Goal: Task Accomplishment & Management: Manage account settings

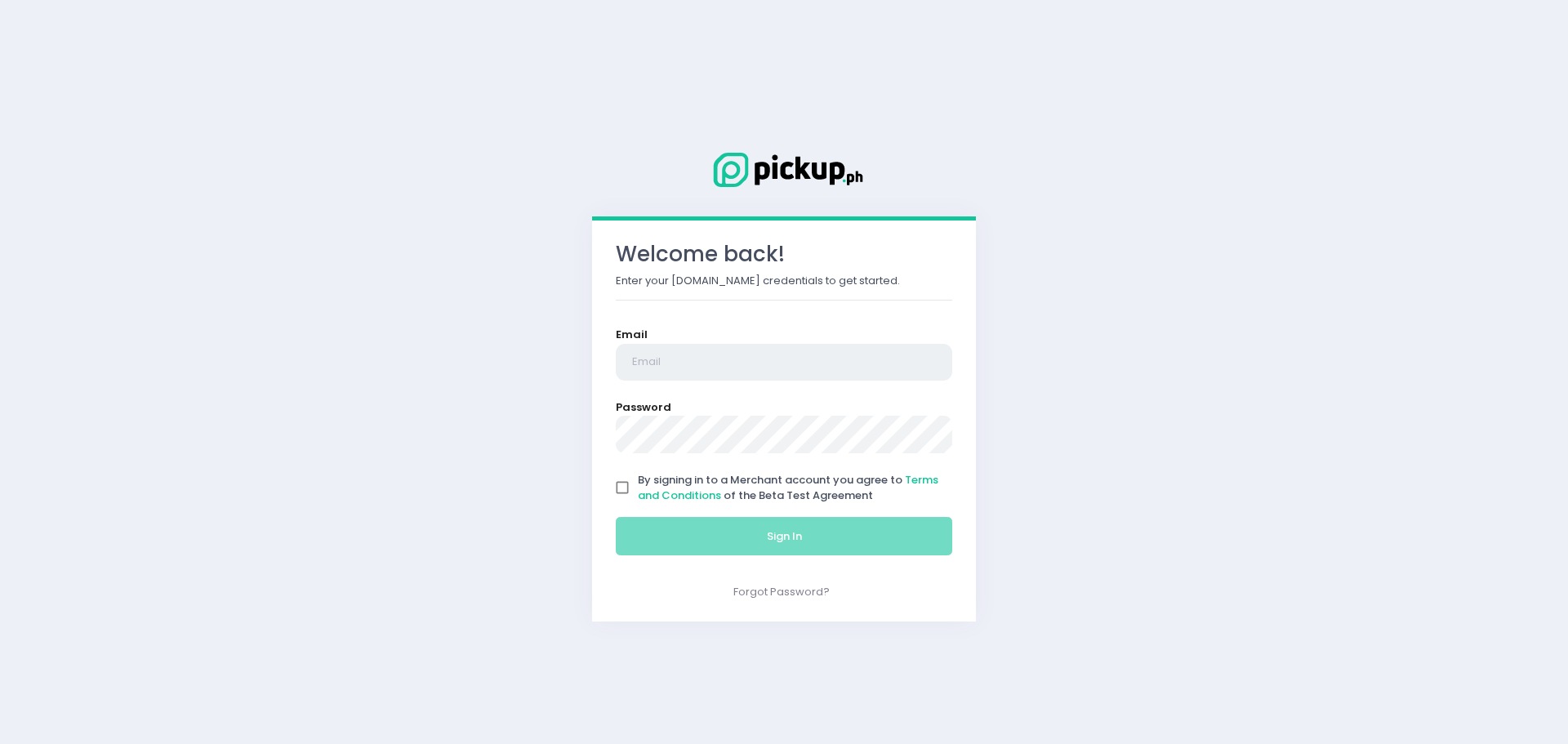
type input "[EMAIL_ADDRESS][DOMAIN_NAME]"
click at [633, 488] on input "By signing in to a Merchant account you agree to Terms and Conditions of the Be…" at bounding box center [622, 488] width 31 height 31
checkbox input "true"
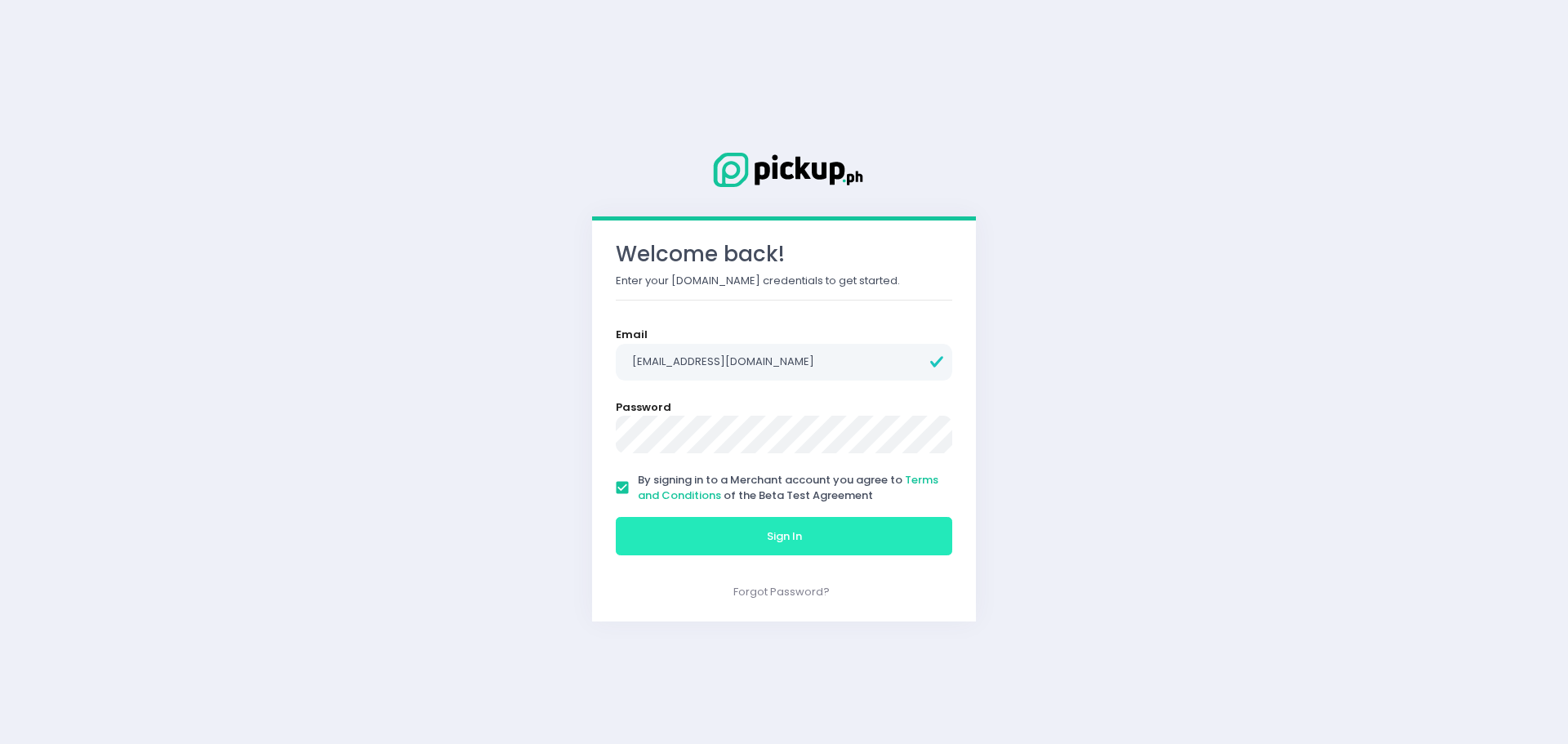
click at [637, 551] on button "Sign In" at bounding box center [784, 537] width 337 height 40
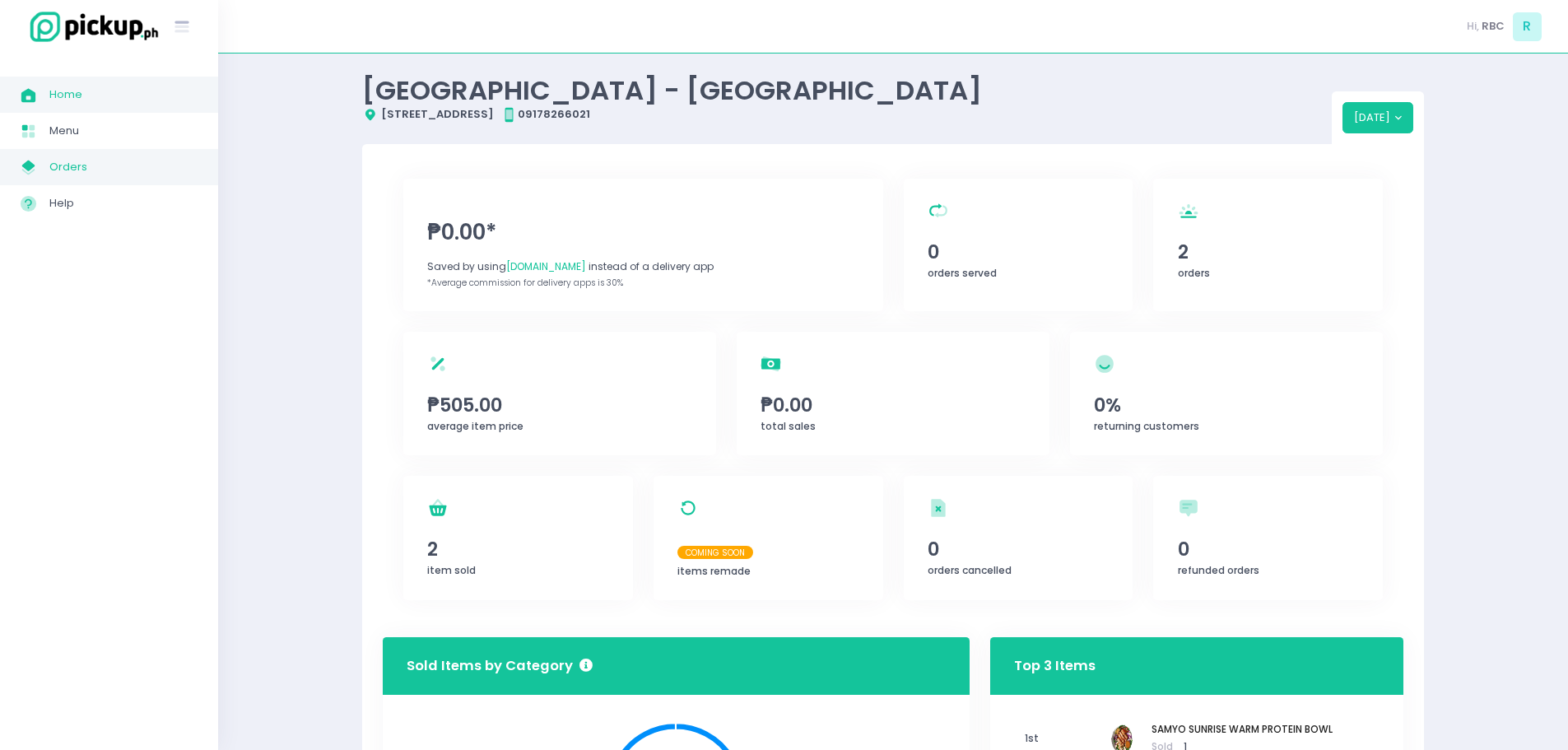
click at [96, 169] on span "Orders" at bounding box center [123, 167] width 148 height 21
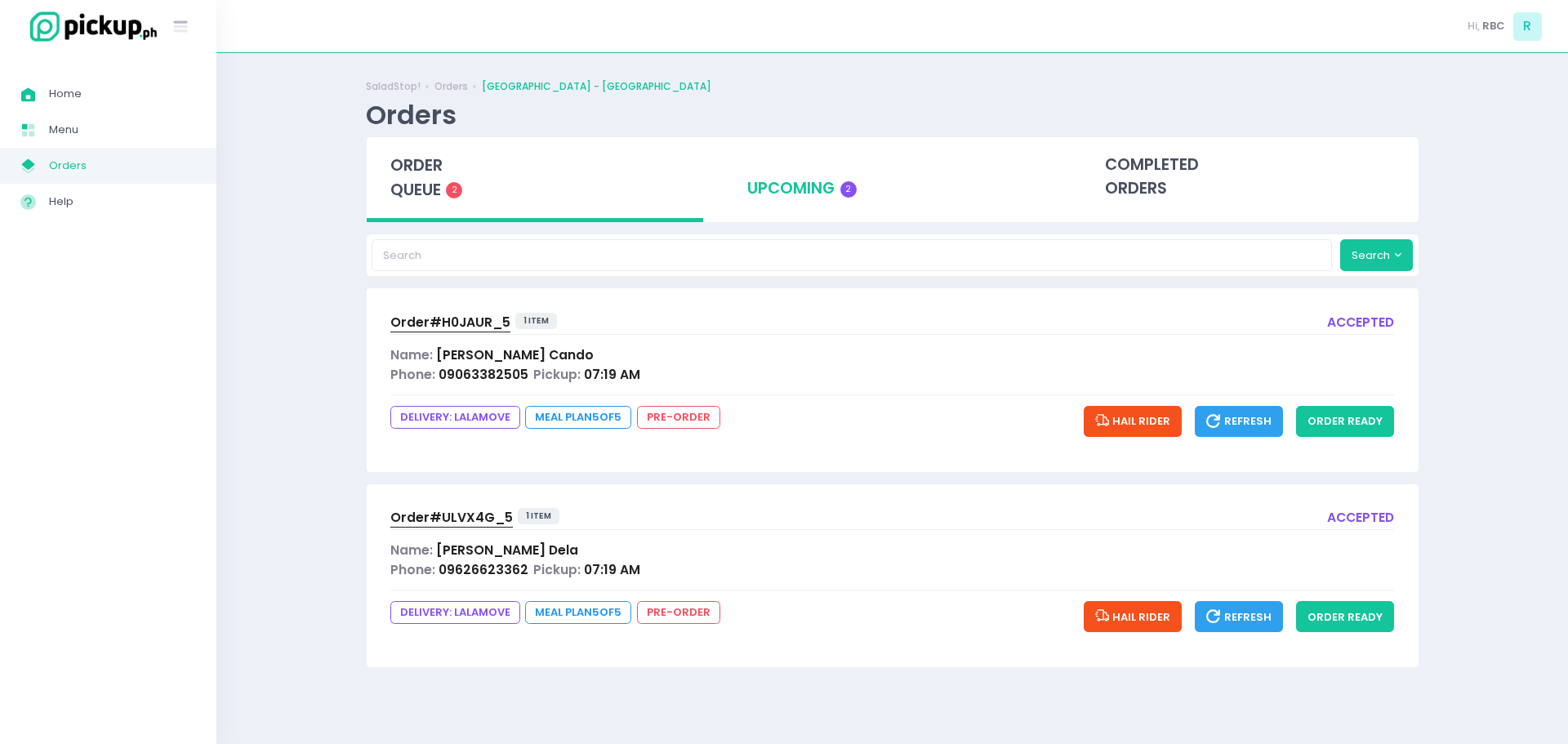
click at [768, 177] on div "upcoming 2" at bounding box center [892, 177] width 337 height 80
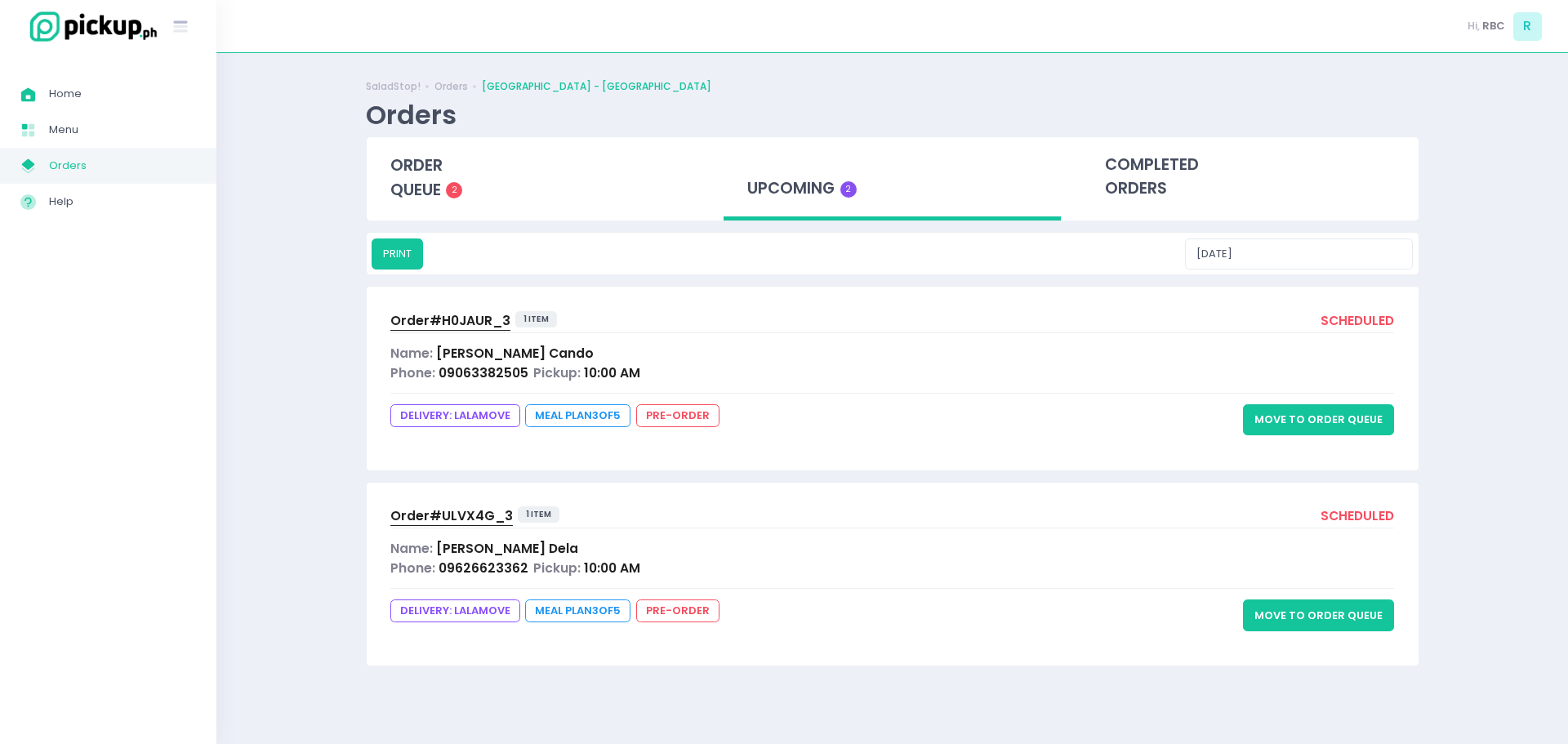
click at [1282, 417] on button "Move to Order Queue" at bounding box center [1318, 420] width 151 height 31
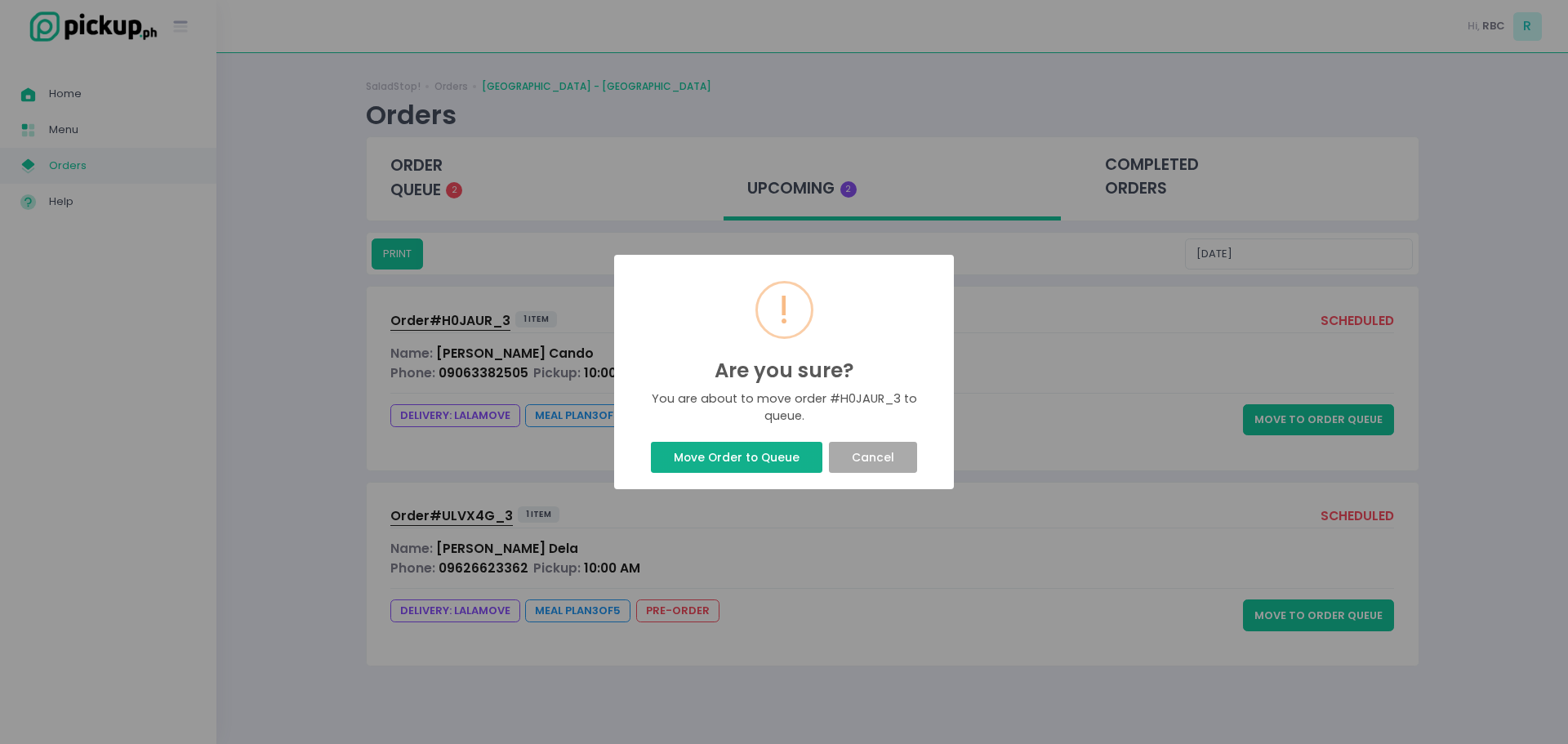
click at [786, 448] on button "Move Order to Queue" at bounding box center [736, 458] width 170 height 31
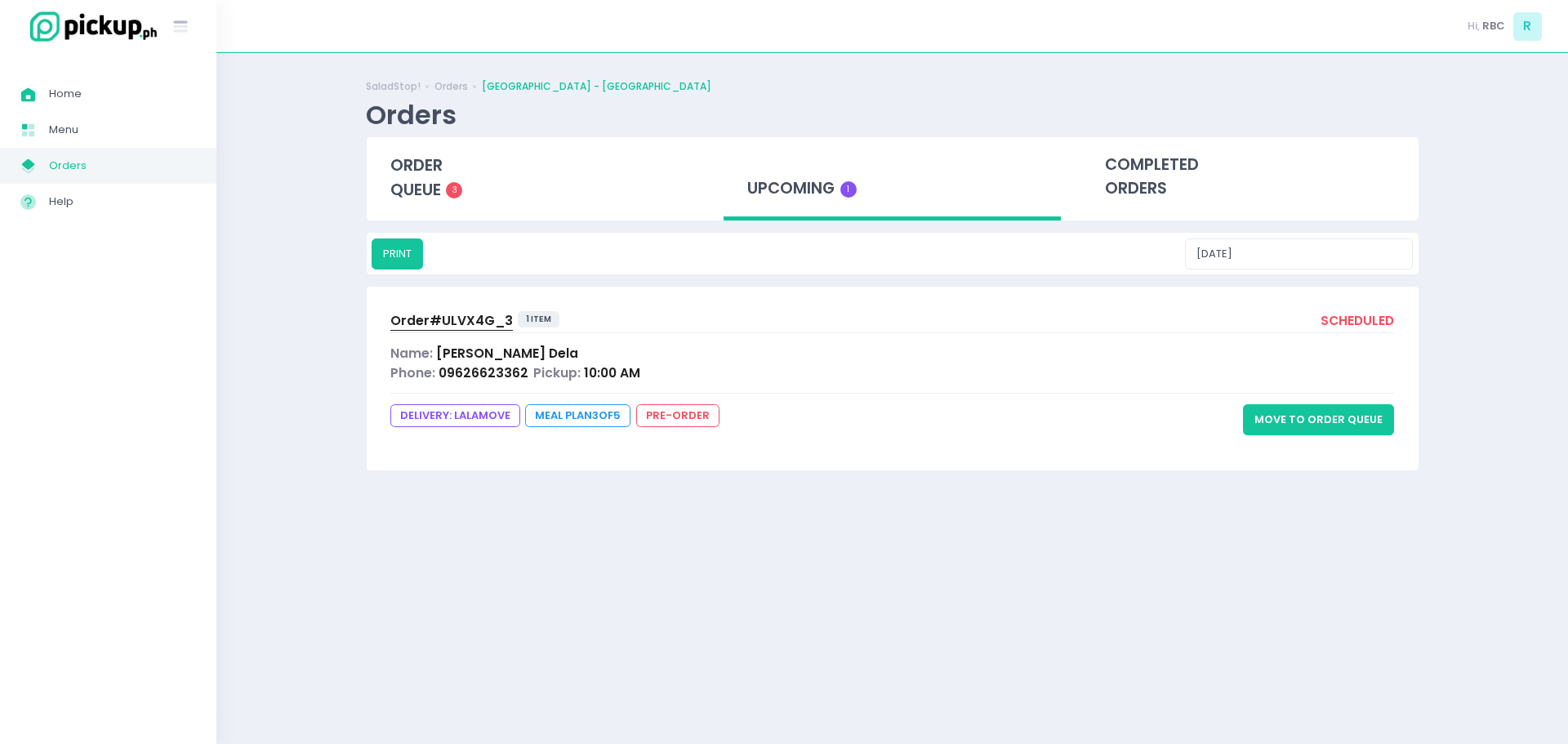
click at [792, 444] on div "Success! × Order successfully moved to queue Ok Cancel" at bounding box center [784, 372] width 1568 height 744
click at [1294, 429] on button "Move to Order Queue" at bounding box center [1318, 420] width 151 height 31
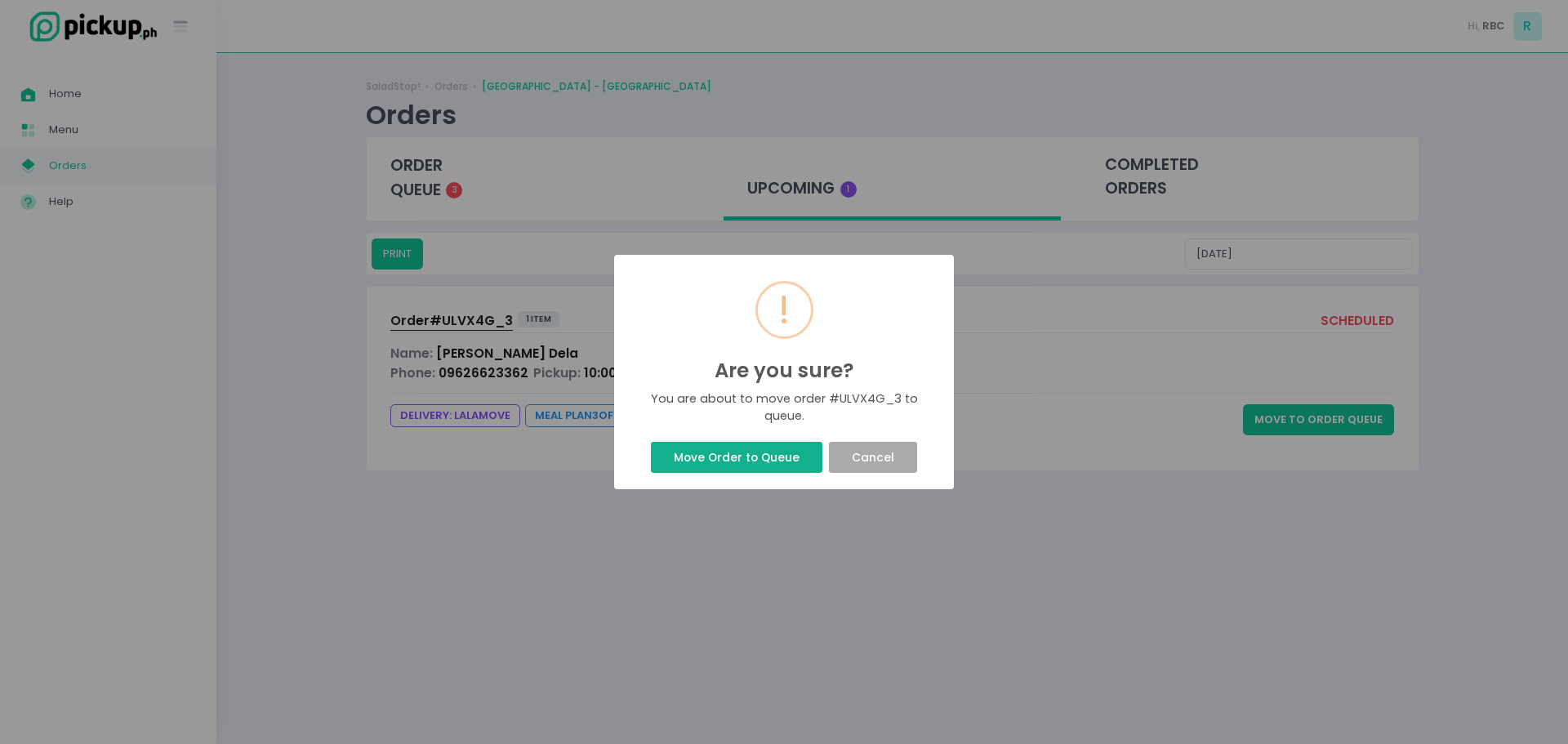
click at [746, 459] on button "Move Order to Queue" at bounding box center [736, 458] width 170 height 31
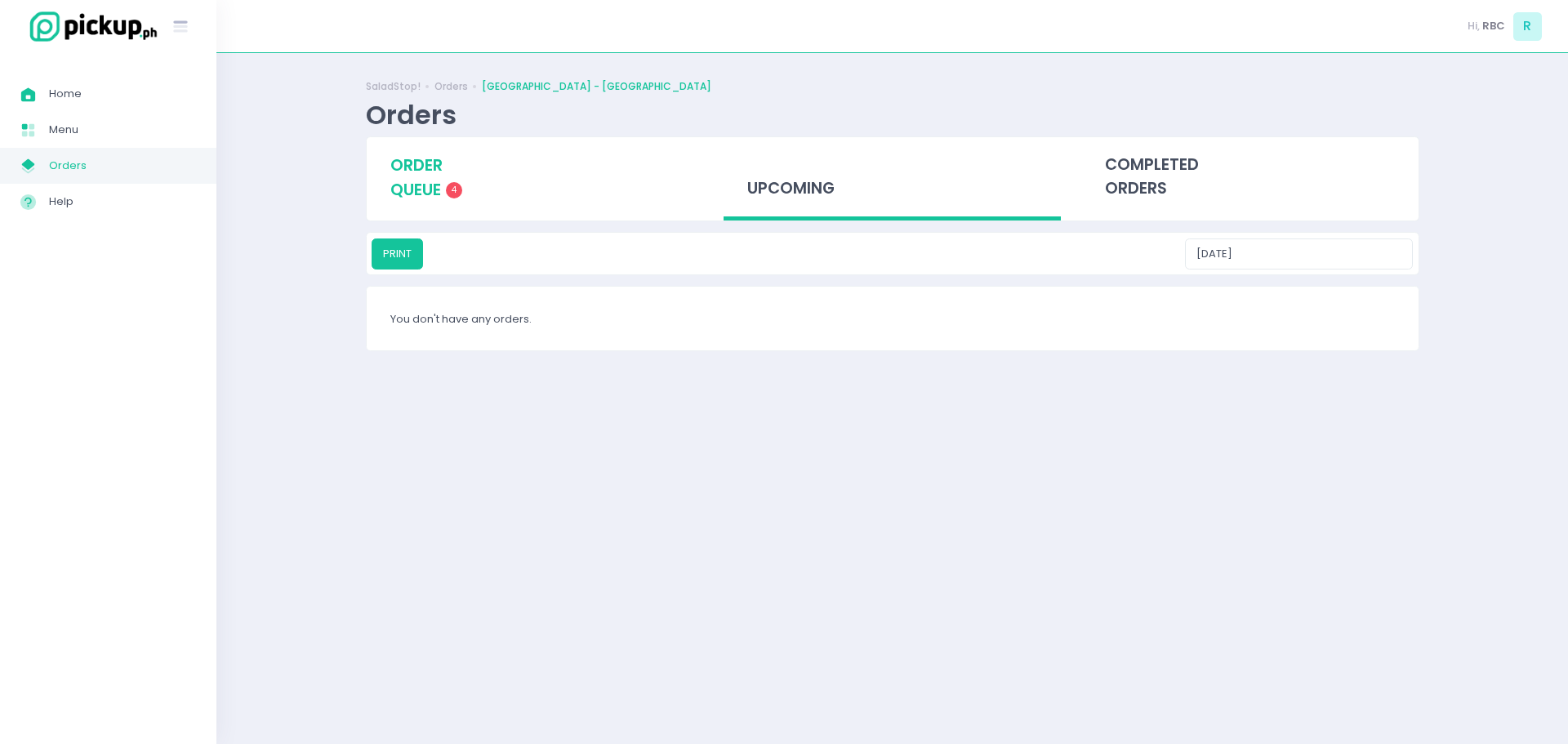
click at [418, 174] on span "order queue" at bounding box center [416, 178] width 52 height 47
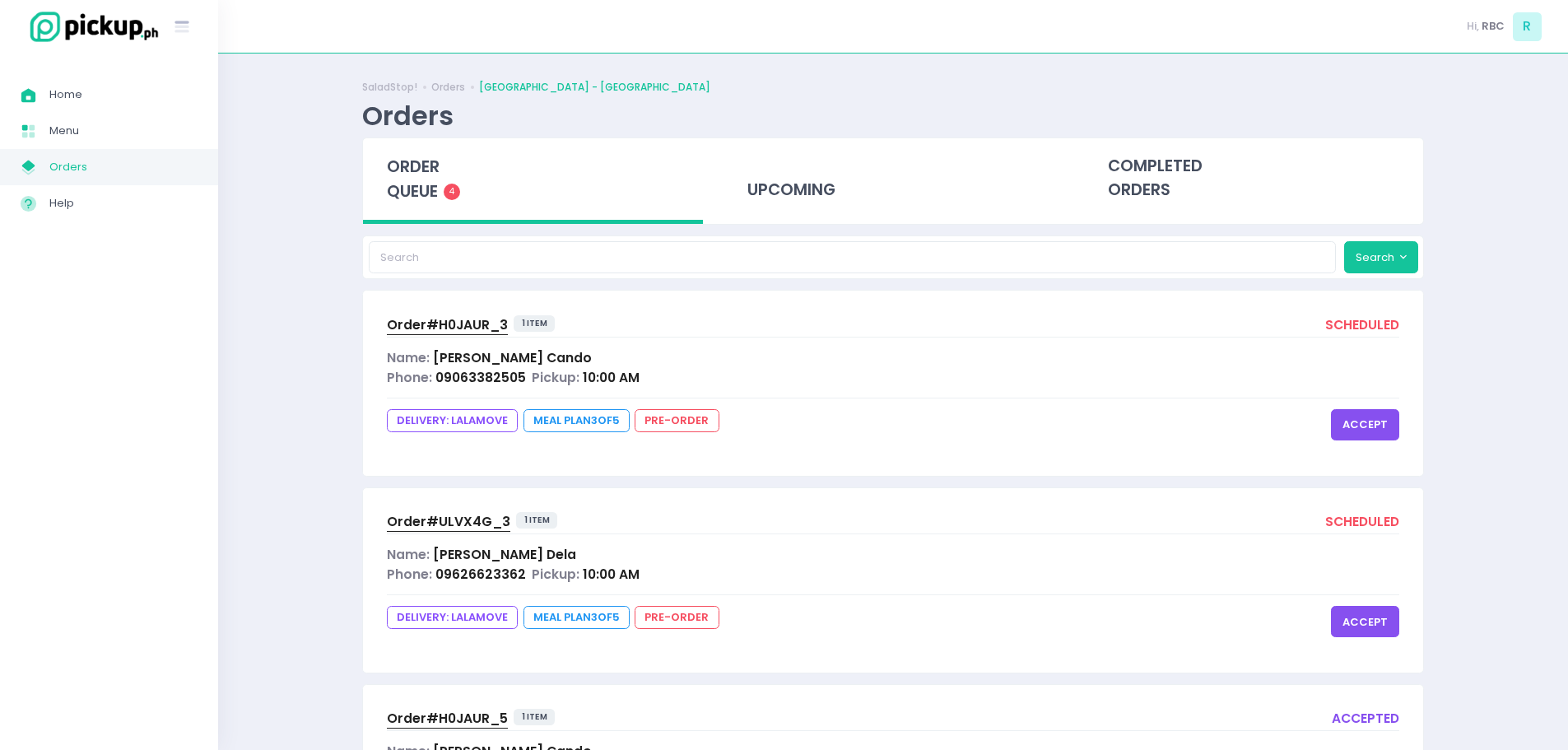
click at [1380, 422] on button "accept" at bounding box center [1366, 425] width 69 height 32
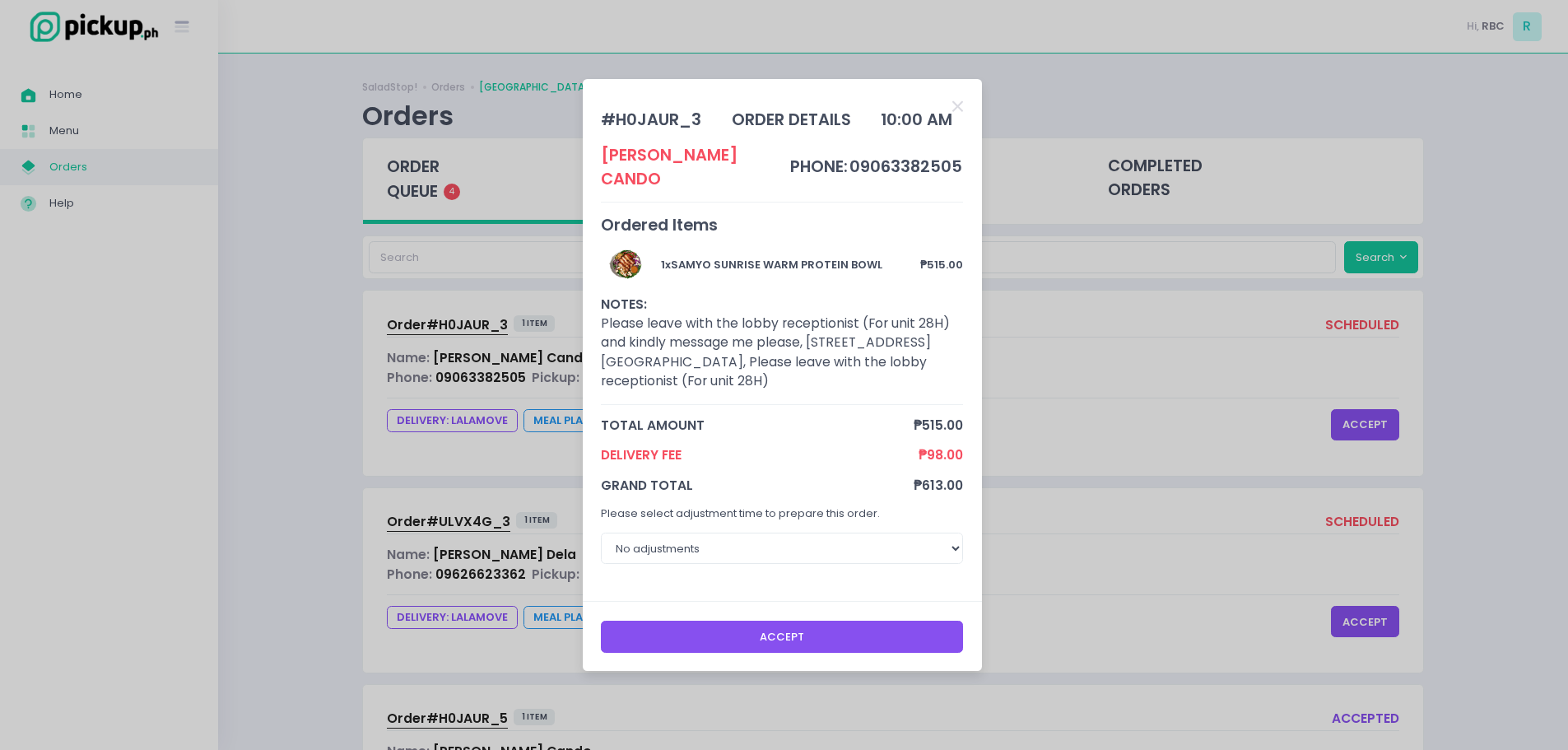
click at [873, 621] on button "Accept" at bounding box center [782, 637] width 362 height 32
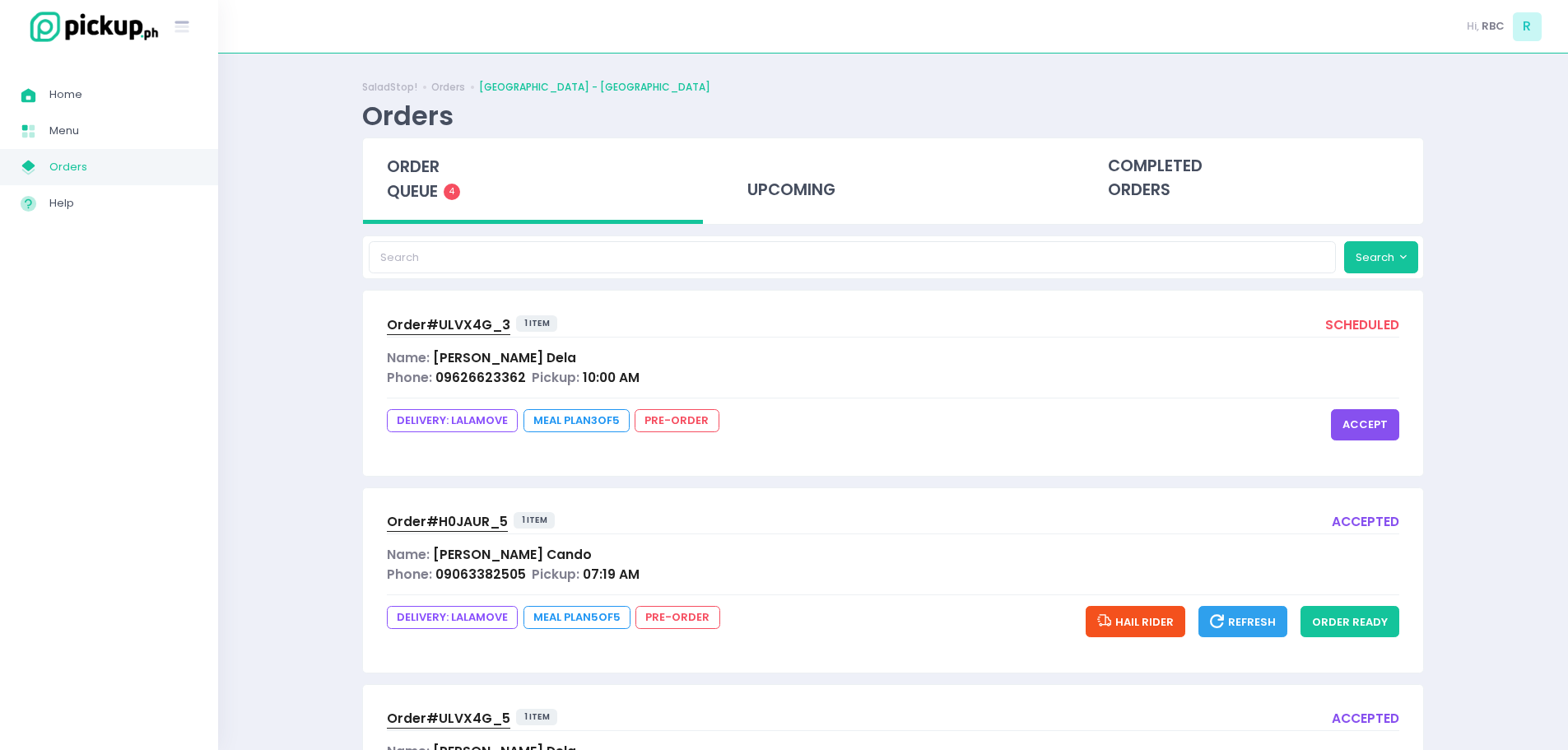
click at [1375, 427] on button "accept" at bounding box center [1366, 425] width 69 height 32
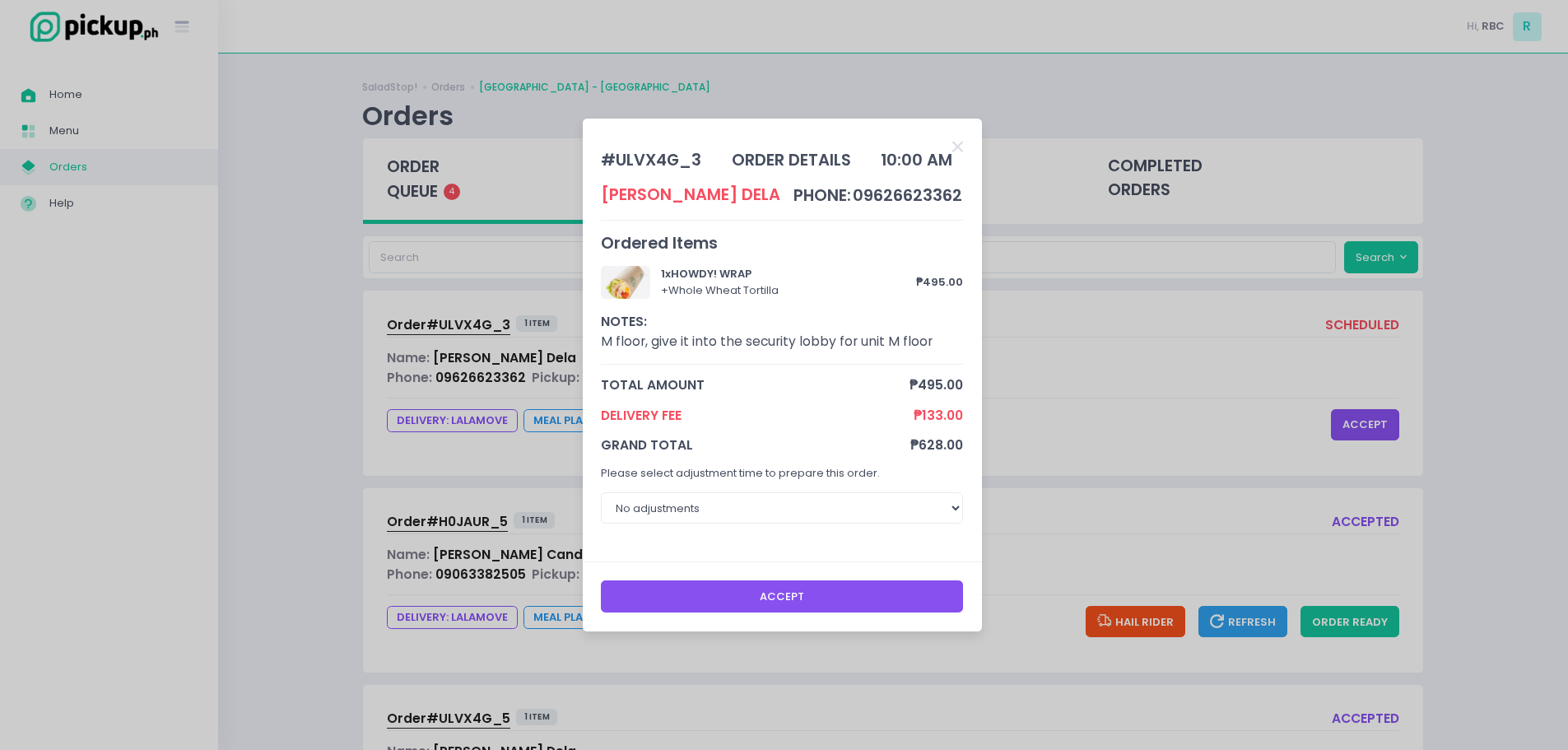
click at [806, 600] on button "Accept" at bounding box center [782, 596] width 362 height 32
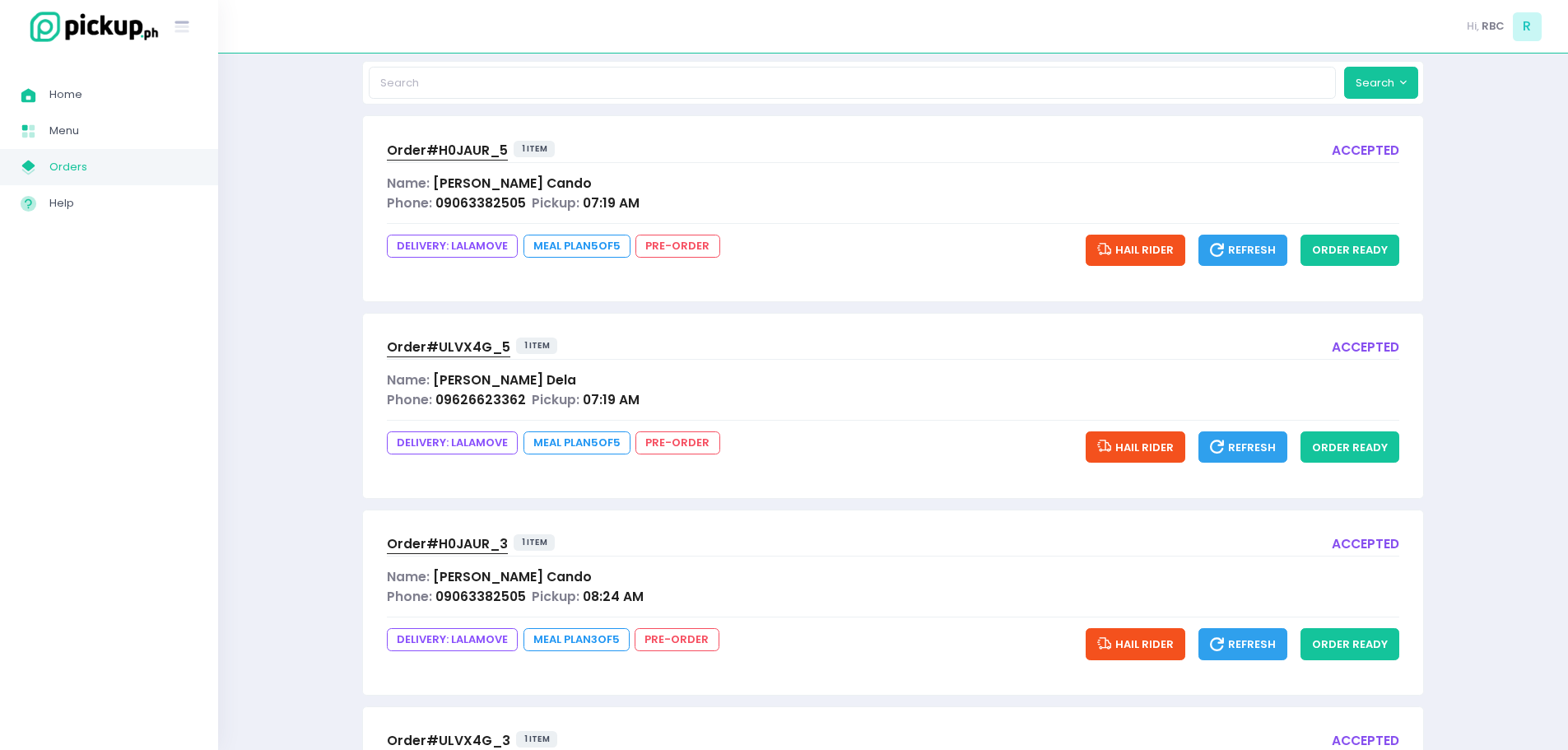
scroll to position [348, 0]
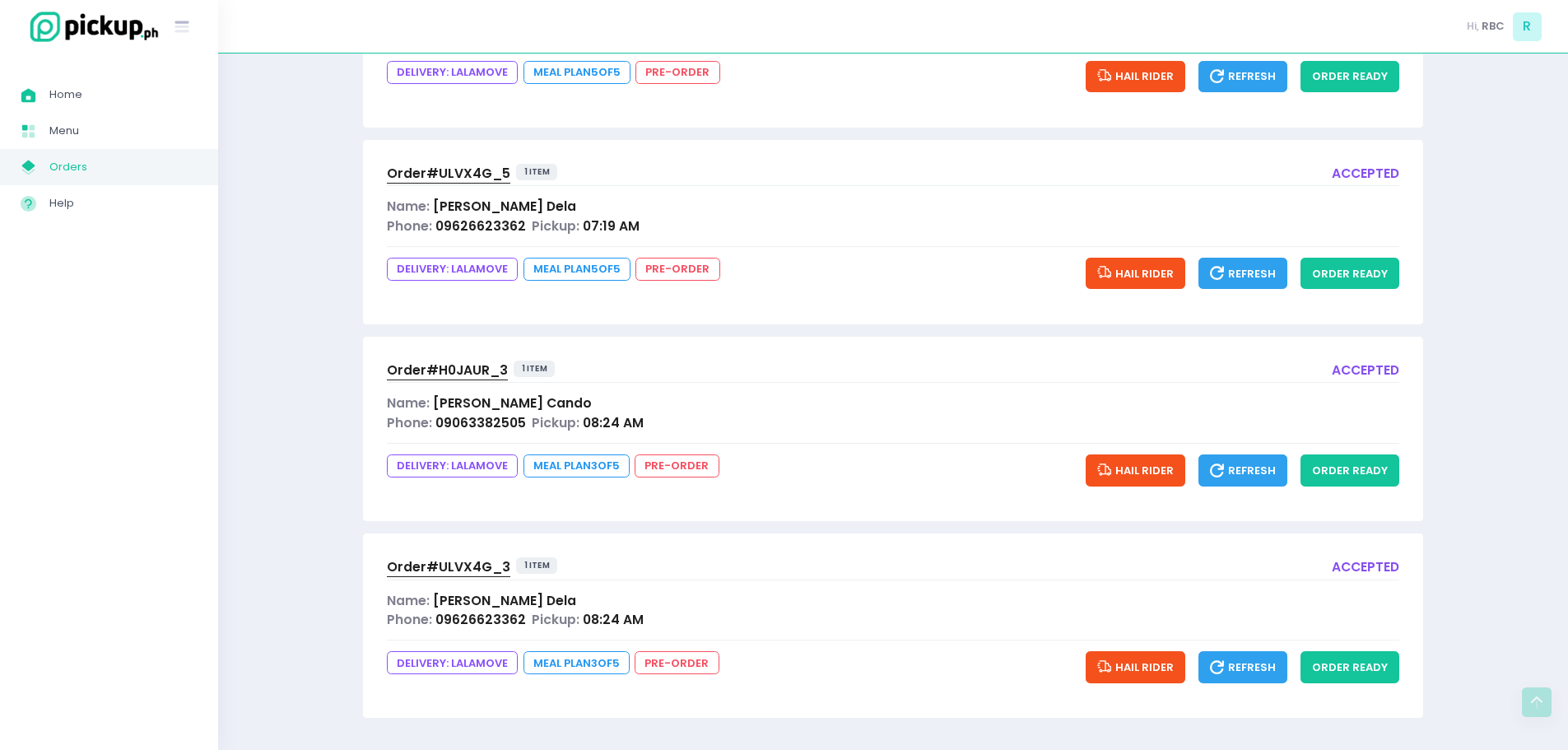
click at [426, 566] on span "Order# ULVX4G_3" at bounding box center [448, 566] width 123 height 18
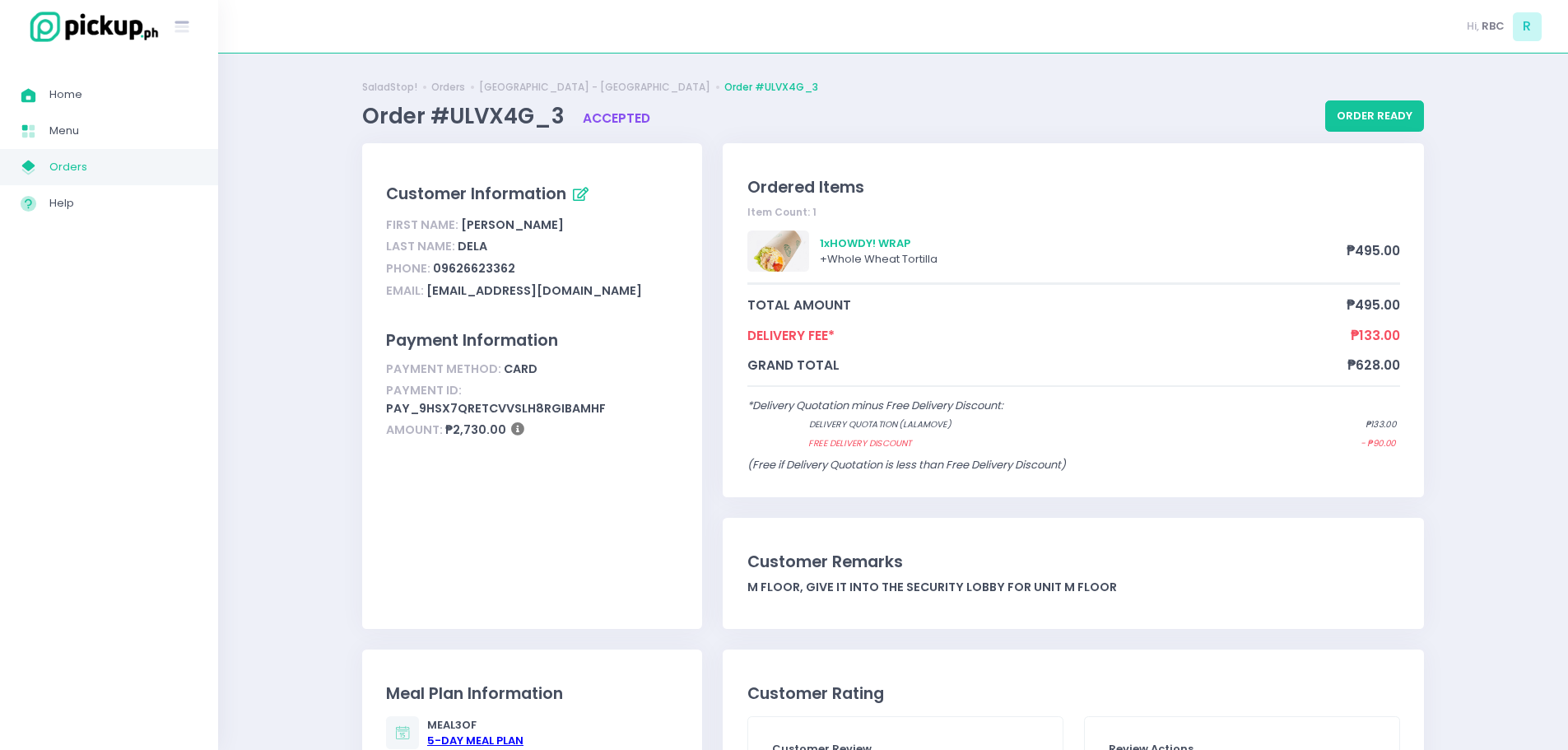
click at [83, 173] on span "Orders" at bounding box center [123, 167] width 148 height 21
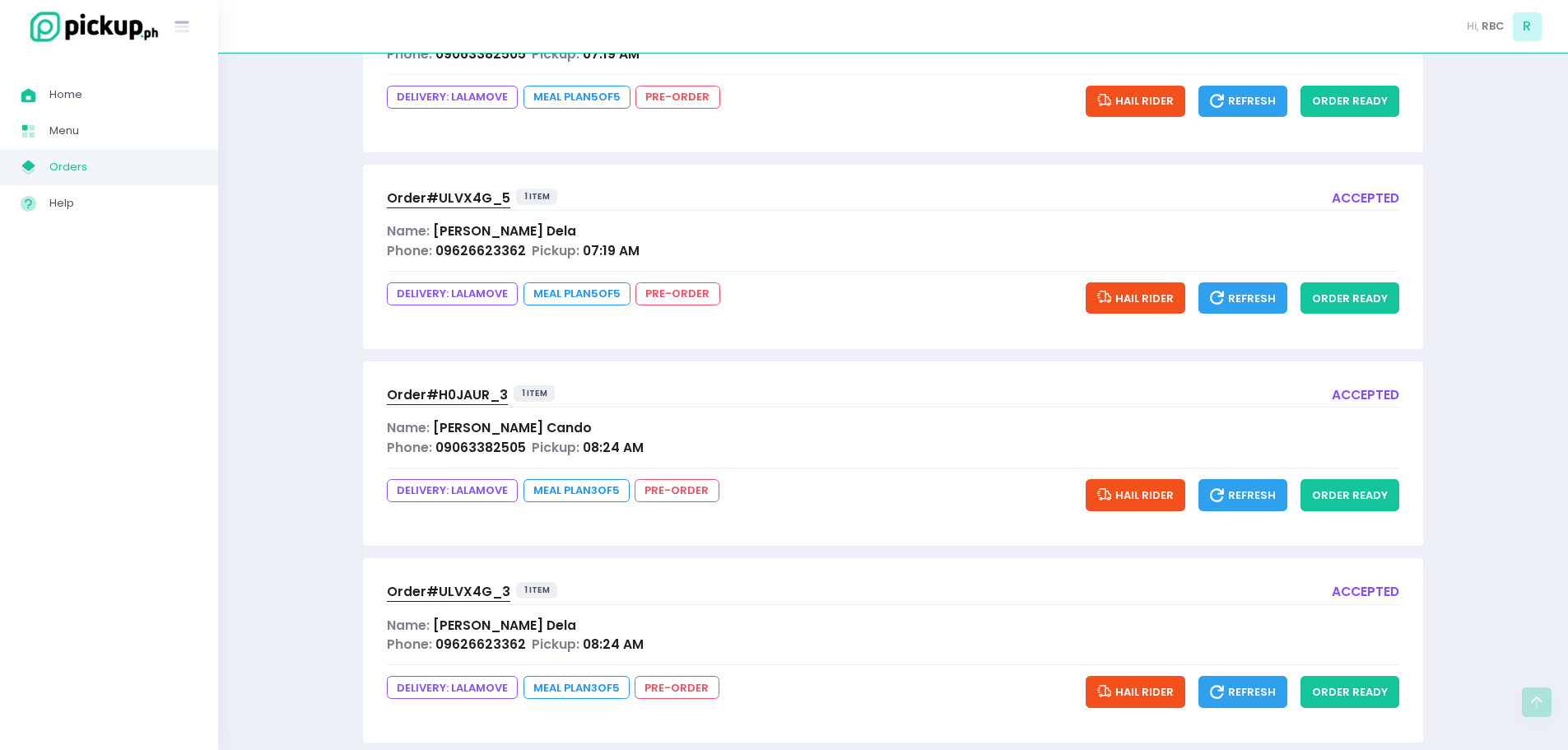
scroll to position [348, 0]
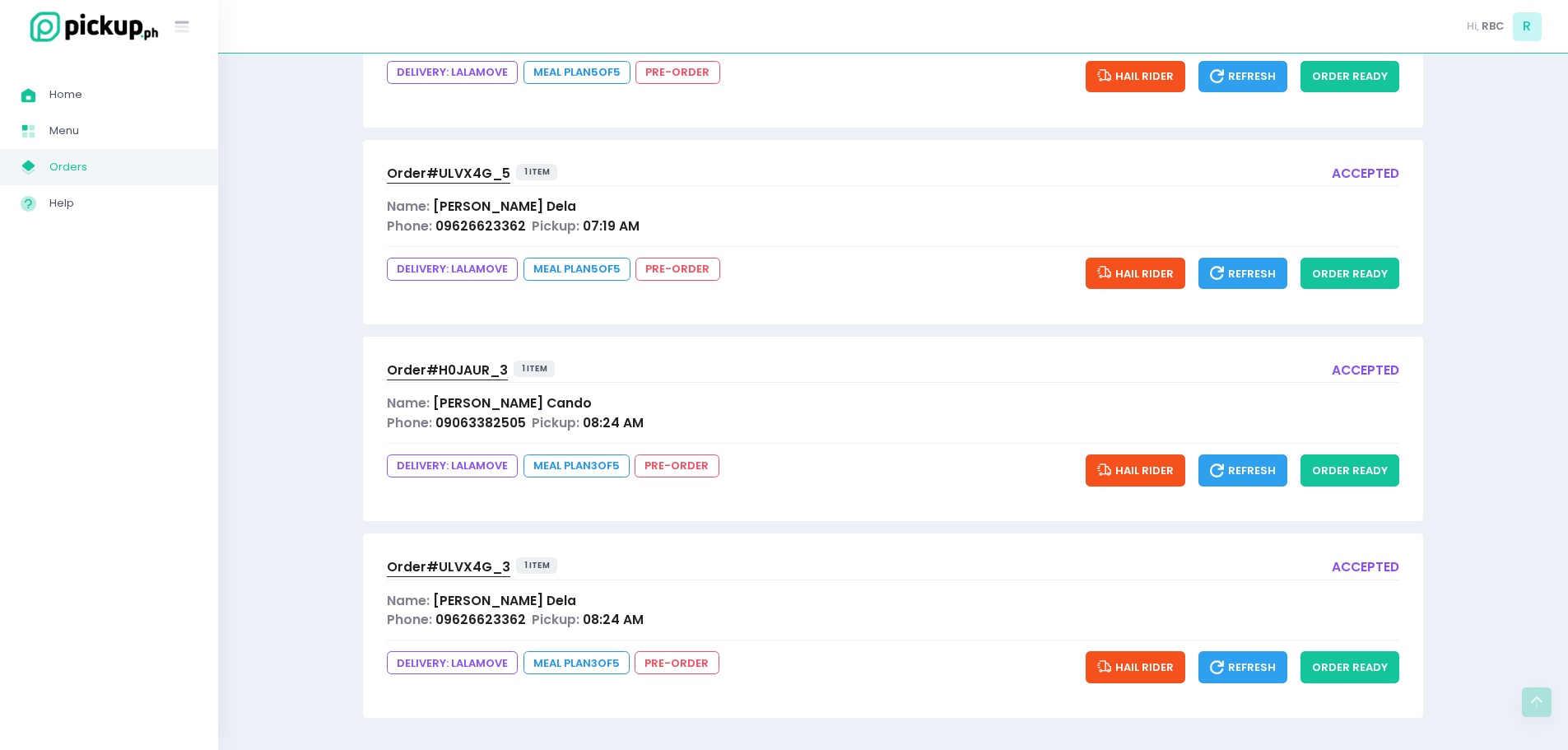
click at [448, 369] on span "Order# H0JAUR_3" at bounding box center [447, 369] width 121 height 18
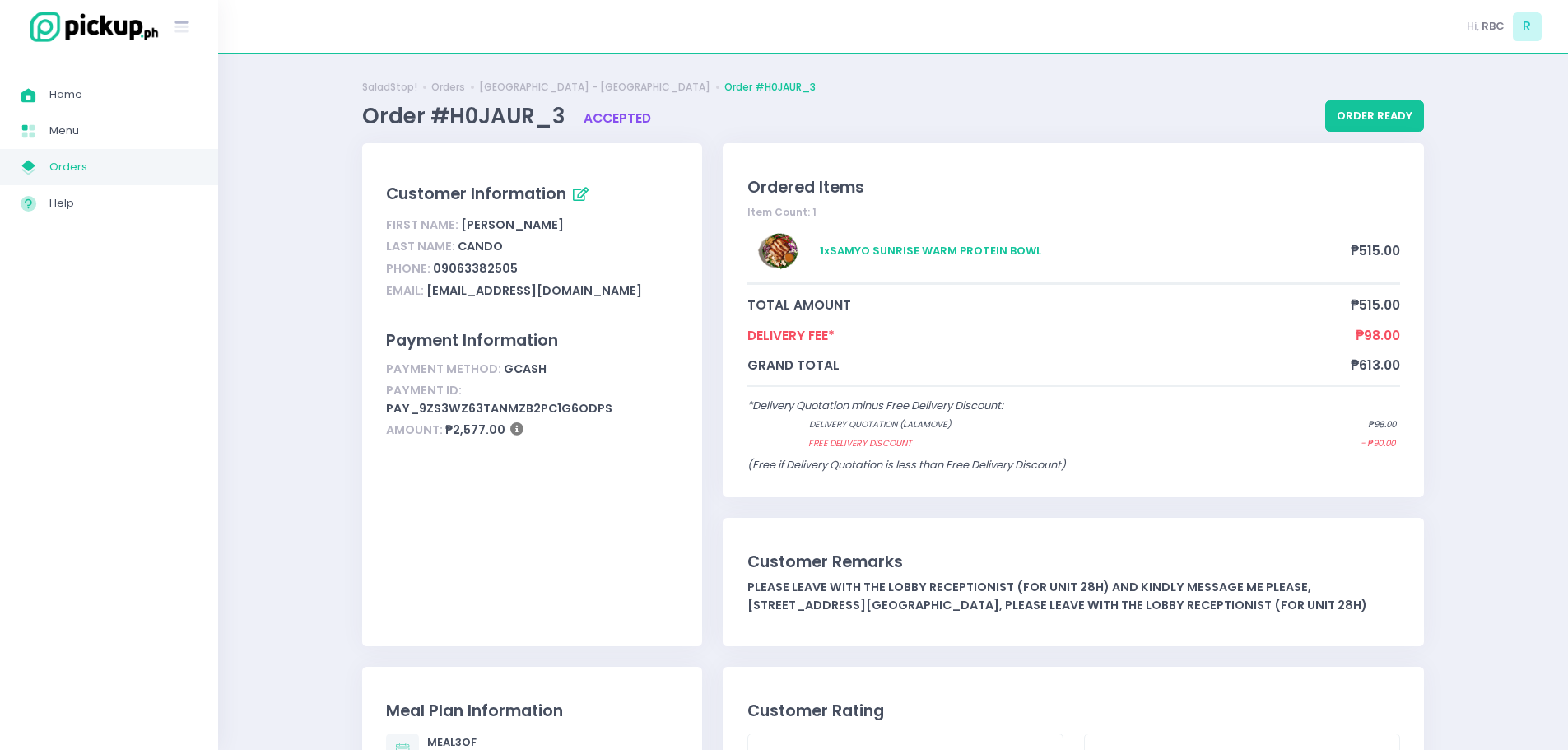
click at [55, 172] on span "Orders" at bounding box center [123, 167] width 148 height 21
